Goal: Transaction & Acquisition: Book appointment/travel/reservation

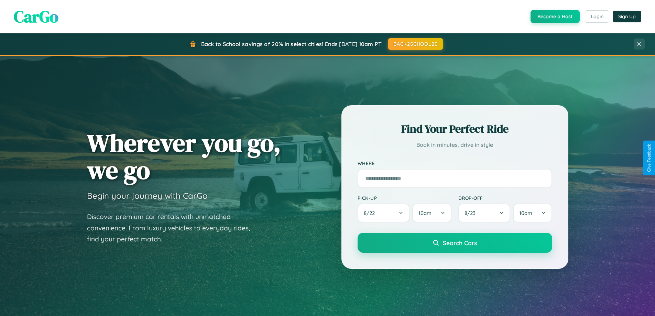
scroll to position [1323, 0]
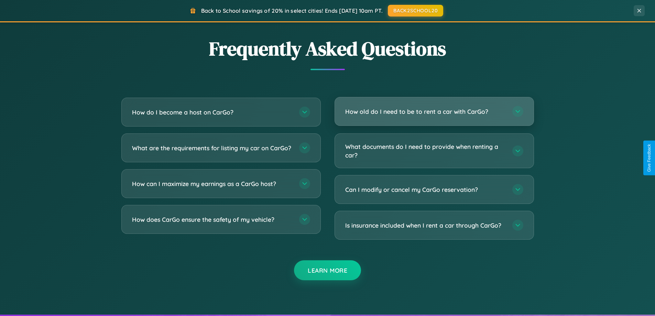
click at [434, 111] on h3 "How old do I need to be to rent a car with CarGo?" at bounding box center [425, 111] width 160 height 9
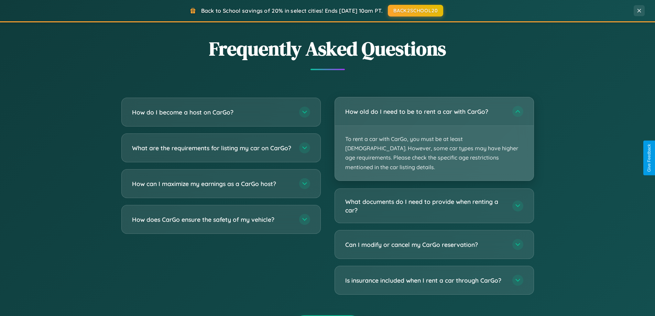
click at [434, 134] on p "To rent a car with CarGo, you must be at least [DEMOGRAPHIC_DATA]. However, som…" at bounding box center [434, 153] width 199 height 55
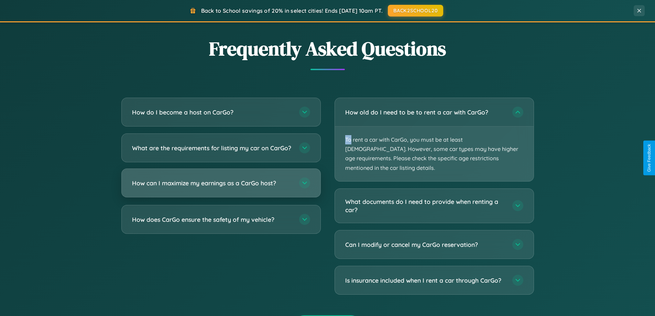
click at [221, 187] on h3 "How can I maximize my earnings as a CarGo host?" at bounding box center [212, 183] width 160 height 9
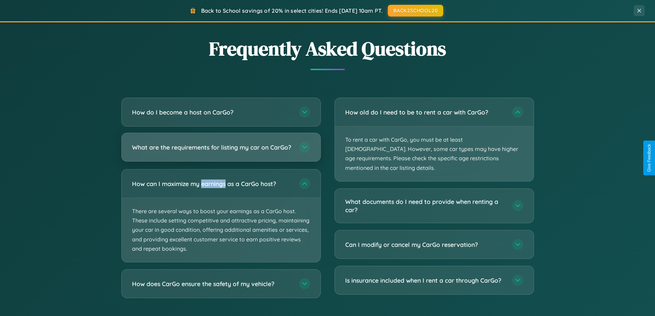
click at [221, 151] on h3 "What are the requirements for listing my car on CarGo?" at bounding box center [212, 147] width 160 height 9
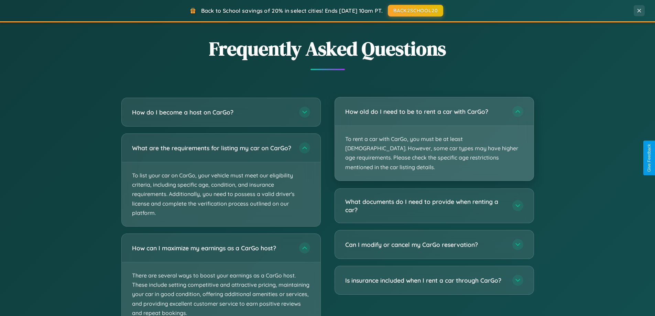
click at [434, 134] on p "To rent a car with CarGo, you must be at least [DEMOGRAPHIC_DATA]. However, som…" at bounding box center [434, 153] width 199 height 55
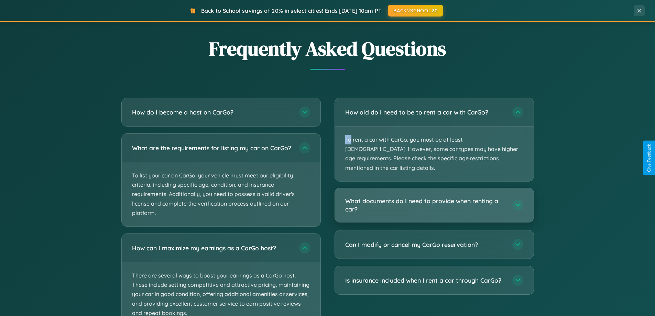
click at [434, 197] on h3 "What documents do I need to provide when renting a car?" at bounding box center [425, 205] width 160 height 17
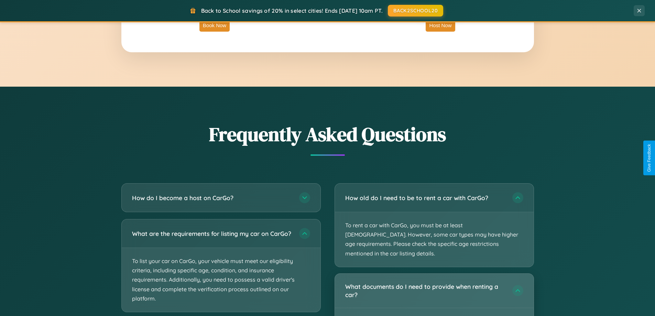
scroll to position [1105, 0]
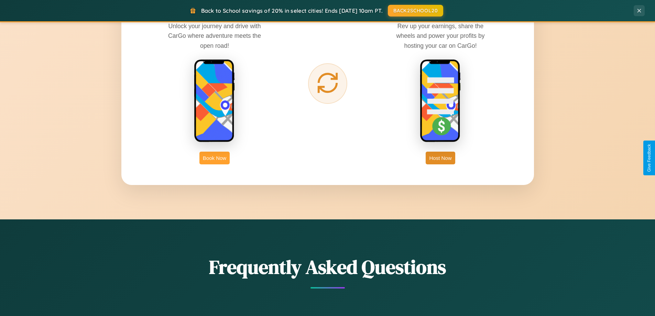
click at [215, 158] on button "Book Now" at bounding box center [214, 158] width 30 height 13
